Goal: Task Accomplishment & Management: Complete application form

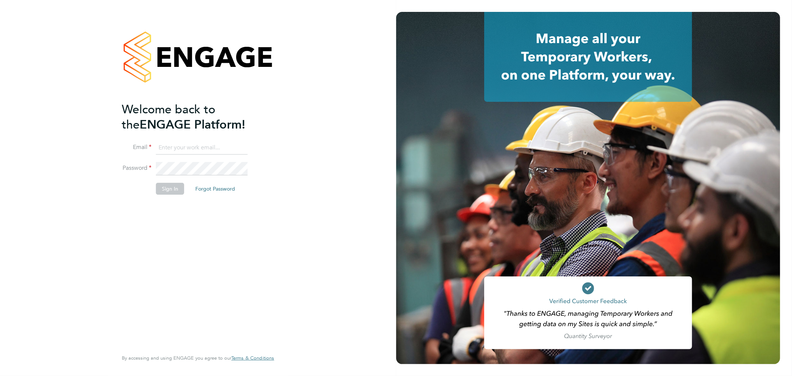
type input "cheri@enhancecatering.co.uk"
click at [182, 190] on button "Sign In" at bounding box center [170, 189] width 28 height 12
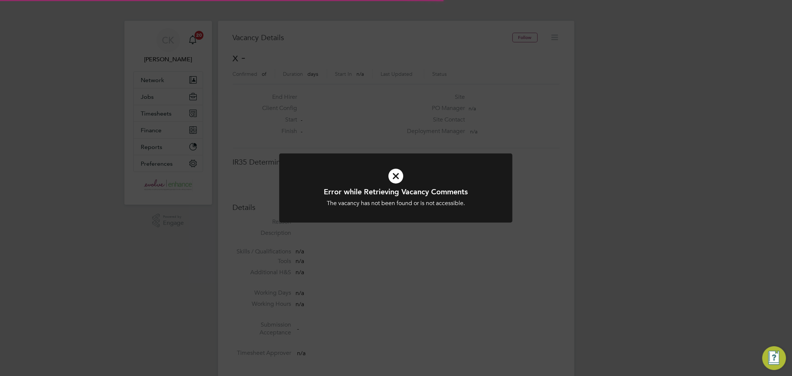
scroll to position [12, 160]
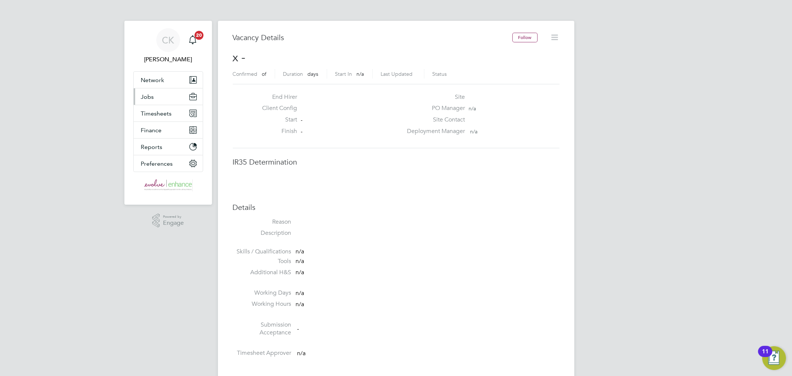
drag, startPoint x: 151, startPoint y: 98, endPoint x: 158, endPoint y: 98, distance: 7.1
click at [151, 98] on span "Jobs" at bounding box center [147, 96] width 13 height 7
click at [146, 97] on span "Jobs" at bounding box center [147, 96] width 13 height 7
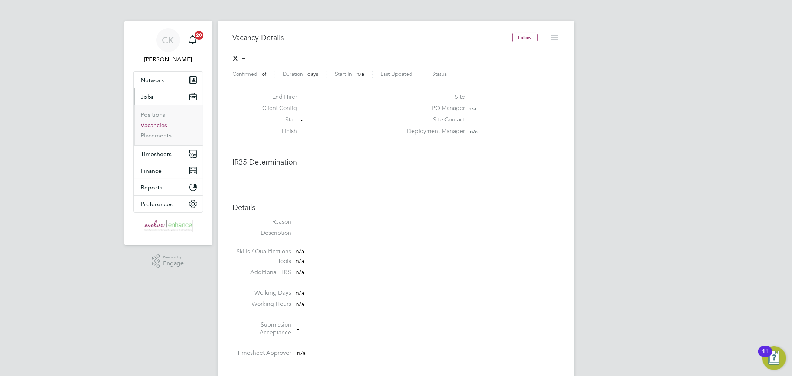
click at [153, 124] on link "Vacancies" at bounding box center [154, 124] width 26 height 7
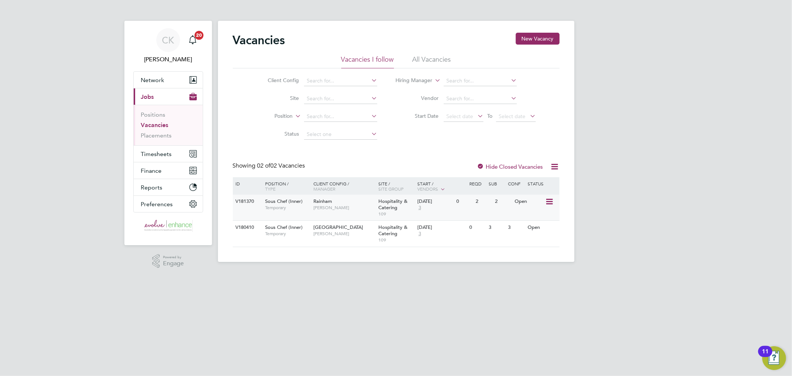
click at [413, 212] on span "109" at bounding box center [396, 214] width 35 height 6
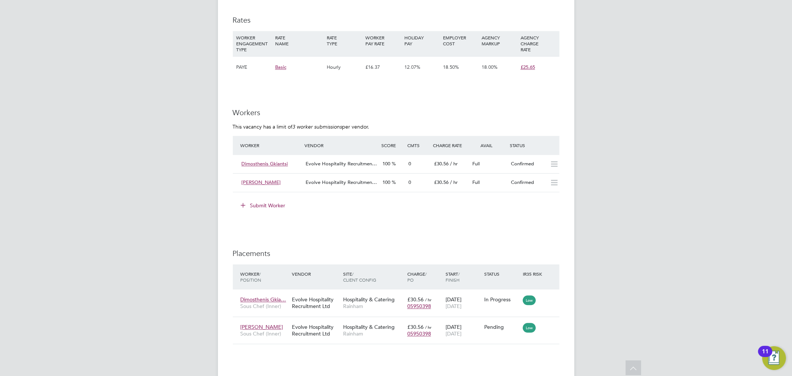
click at [277, 199] on button "Submit Worker" at bounding box center [264, 205] width 56 height 12
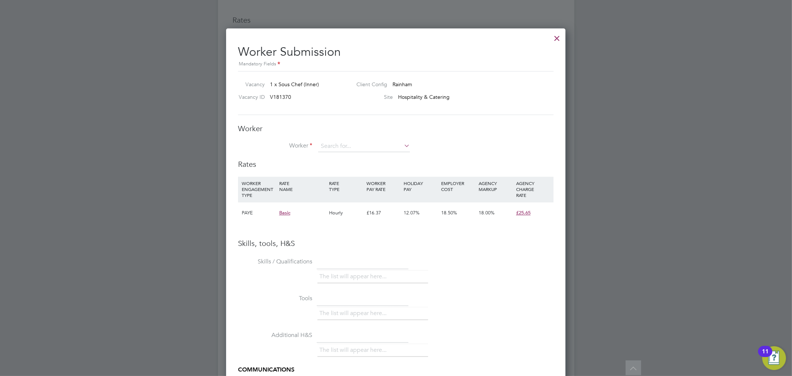
click at [350, 153] on li "Worker" at bounding box center [396, 150] width 316 height 19
click at [363, 147] on input at bounding box center [364, 146] width 92 height 11
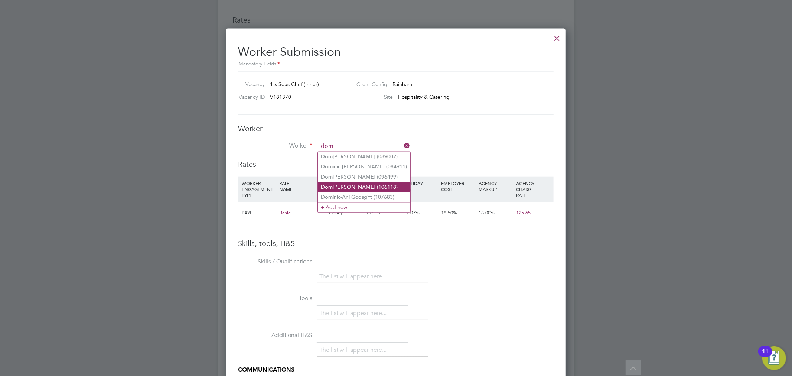
click at [350, 188] on li "Dom [PERSON_NAME] (106118)" at bounding box center [364, 187] width 93 height 10
type input "[PERSON_NAME] (106118)"
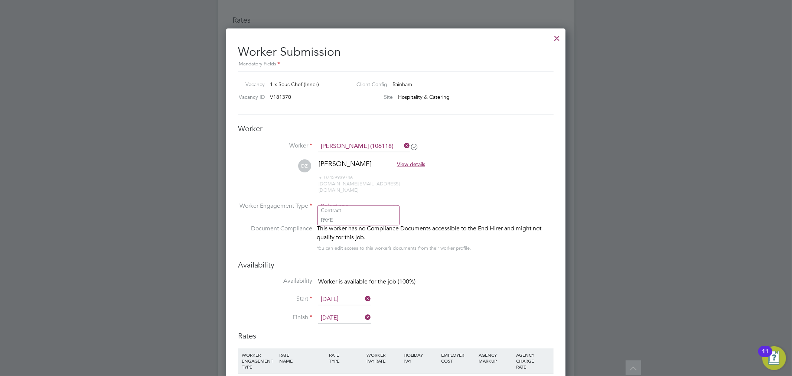
click at [342, 201] on input at bounding box center [358, 206] width 81 height 11
click at [340, 218] on li "PAYE" at bounding box center [358, 220] width 81 height 10
type input "PAYE"
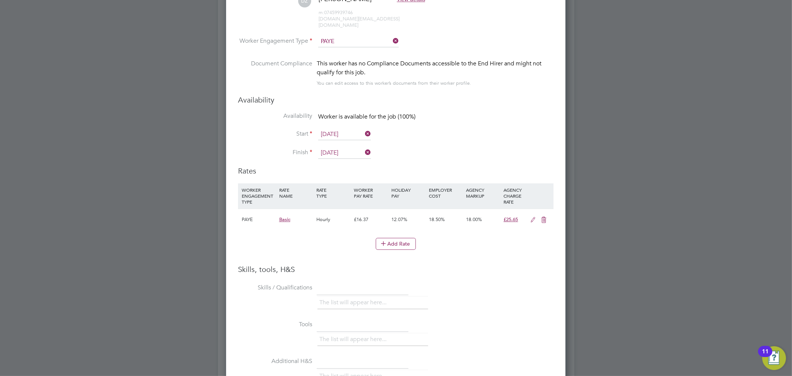
click at [534, 217] on icon at bounding box center [533, 220] width 9 height 6
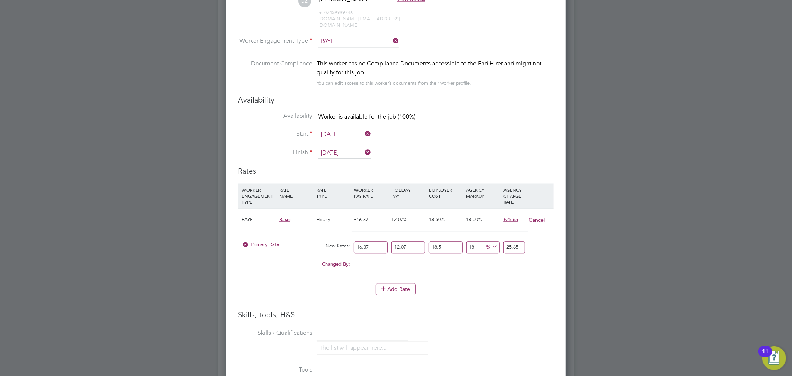
drag, startPoint x: 376, startPoint y: 239, endPoint x: 347, endPoint y: 239, distance: 28.6
click at [347, 239] on div "Primary Rate New Rates: 16.37 12.07 n/a 18.5 n/a 18 0 % 25.65" at bounding box center [396, 247] width 316 height 20
type input "2"
type input "3.13414962"
type input "20"
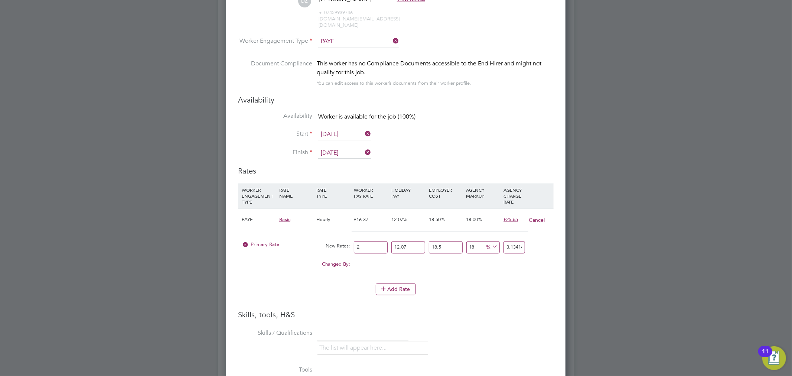
type input "31.3414962"
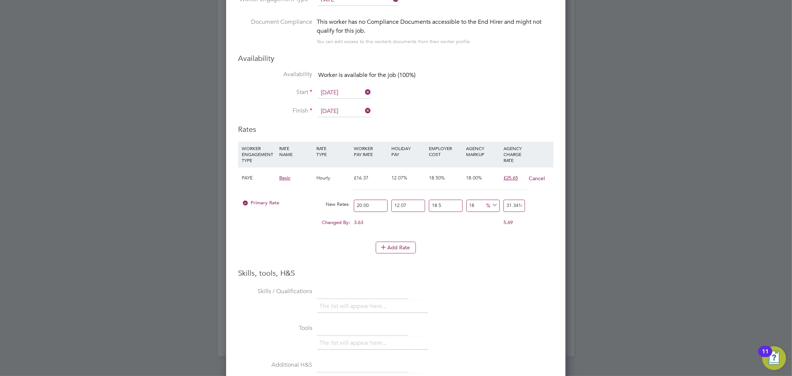
drag, startPoint x: 380, startPoint y: 199, endPoint x: 333, endPoint y: 199, distance: 46.8
click at [333, 199] on div "Primary Rate New Rates: 20.00 12.07 n/a 18.5 n/a 18 4.7809062 % 31.3414962" at bounding box center [396, 206] width 316 height 20
type input "1"
type input "1.56707481"
type input "19"
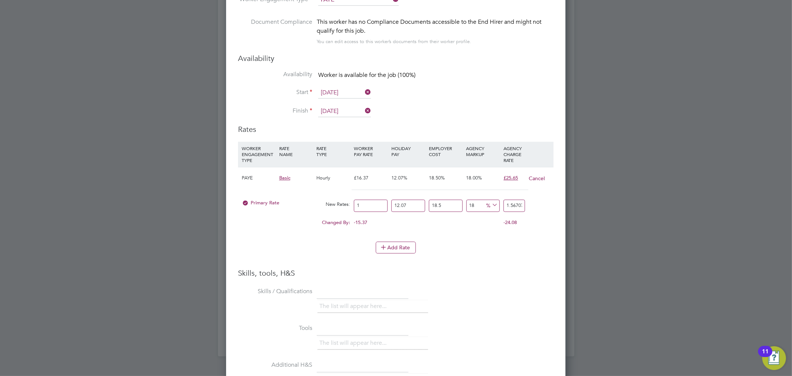
type input "29.77442139"
type input "195"
type input "305.57958795"
type input "1950"
type input "3055.7958795"
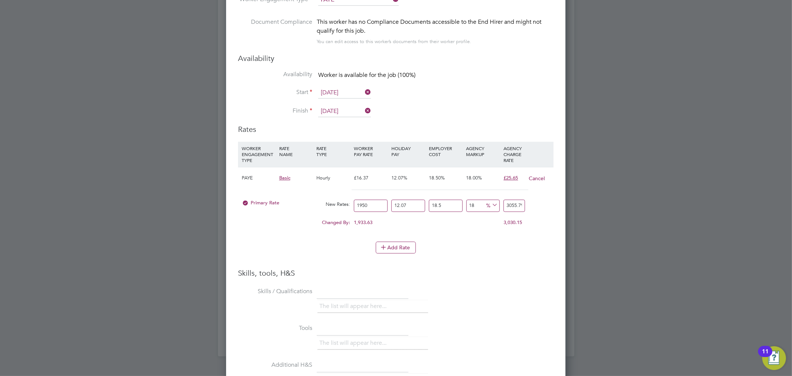
type input "195"
type input "305.57958795"
type input "195.5"
type input "306.363125355"
click at [364, 199] on input "195.50" at bounding box center [371, 205] width 34 height 12
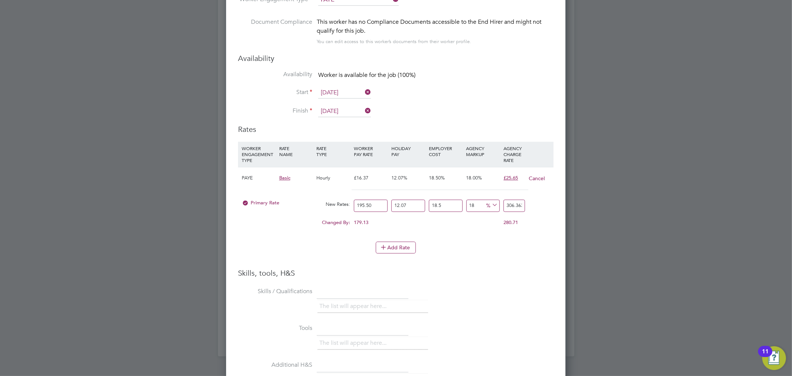
type input "19.50"
type input "30.557958795"
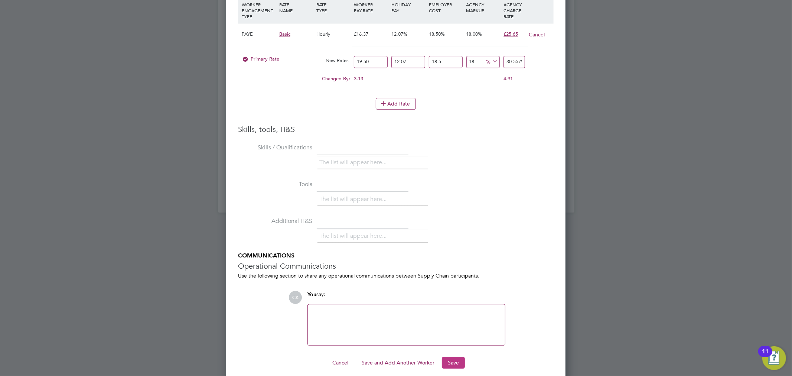
type input "19.50"
click at [456, 357] on button "Save" at bounding box center [453, 363] width 23 height 12
